Goal: Task Accomplishment & Management: Use online tool/utility

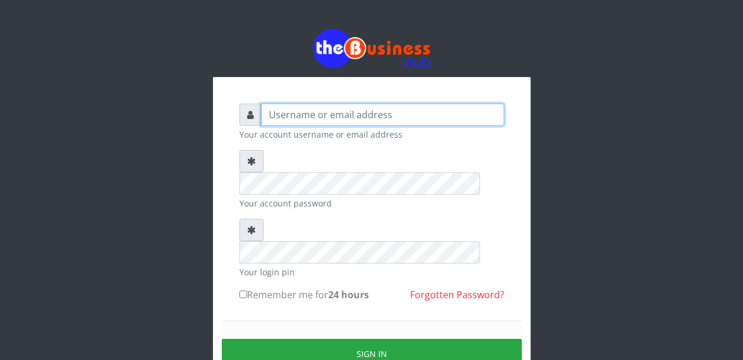
click at [298, 114] on input "text" at bounding box center [382, 115] width 243 height 22
type input "Malamsidi3030"
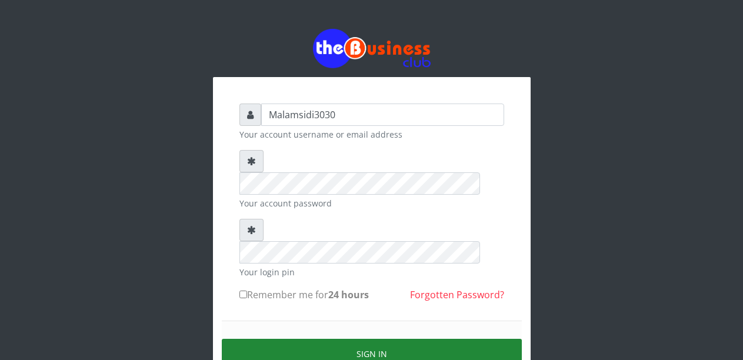
click at [342, 339] on button "Sign in" at bounding box center [372, 354] width 300 height 30
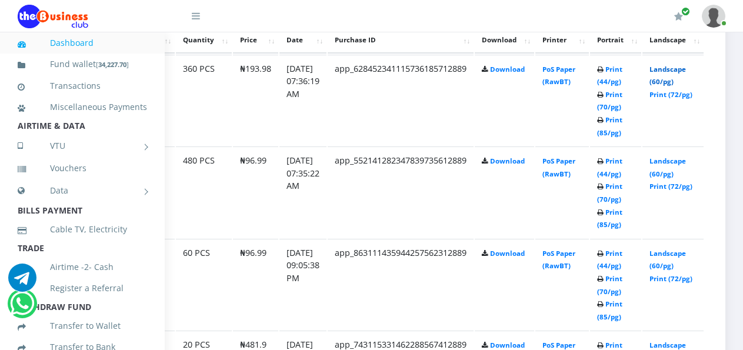
click at [654, 71] on link "Landscape (60/pg)" at bounding box center [668, 76] width 36 height 22
